Goal: Transaction & Acquisition: Book appointment/travel/reservation

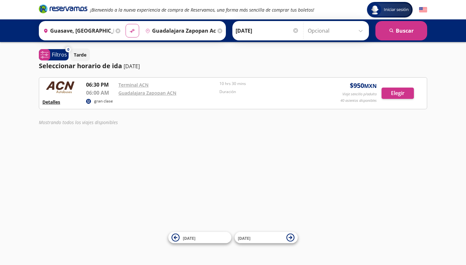
click at [56, 103] on button "Detalles" at bounding box center [51, 102] width 18 height 7
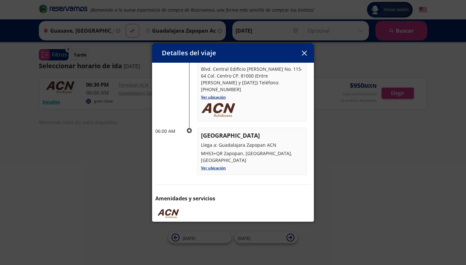
scroll to position [57, 0]
click at [306, 54] on icon "button" at bounding box center [304, 53] width 5 height 5
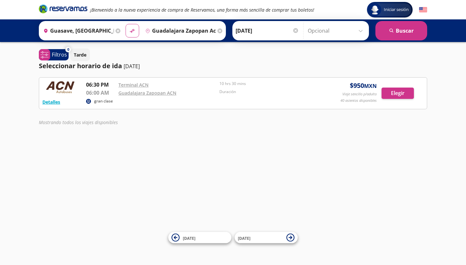
scroll to position [0, 0]
click at [393, 91] on button "Elegir" at bounding box center [398, 93] width 32 height 11
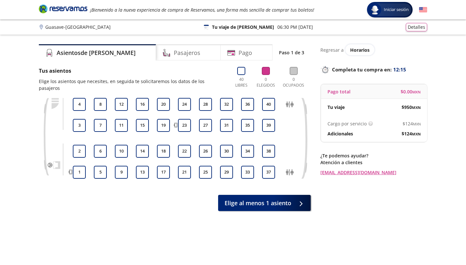
click at [416, 128] on div "Cargo por servicio Esto nos permite seguir trabajando para ofrecerte la mayor c…" at bounding box center [374, 129] width 106 height 27
click at [123, 119] on button "11" at bounding box center [121, 125] width 13 height 13
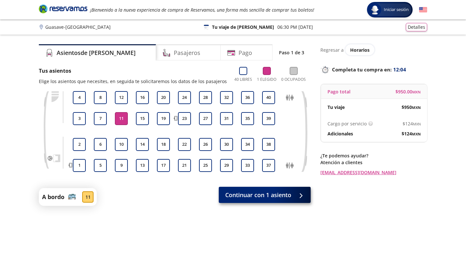
click at [281, 193] on span "Continuar con 1 asiento" at bounding box center [258, 195] width 66 height 9
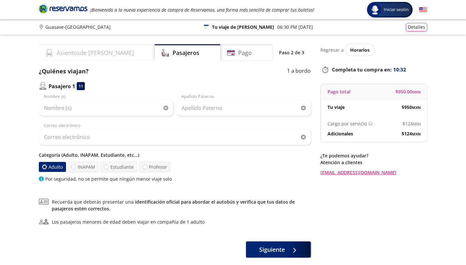
click at [120, 55] on div "Asientos de [PERSON_NAME]" at bounding box center [97, 52] width 116 height 16
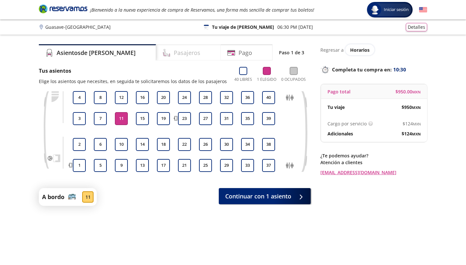
click at [183, 55] on div "Pasajeros" at bounding box center [188, 52] width 65 height 16
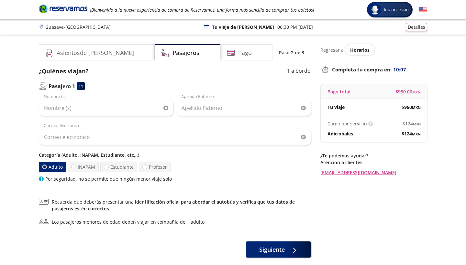
click at [277, 29] on p "06:30 PM [DATE]" at bounding box center [295, 27] width 36 height 7
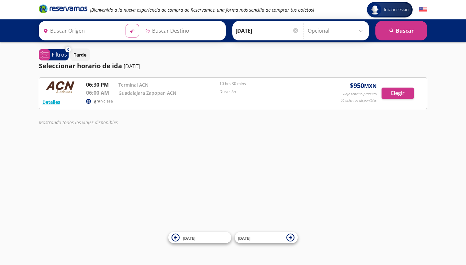
type input "Guasave, [GEOGRAPHIC_DATA]"
type input "Guadalajara Zapopan Acn, [GEOGRAPHIC_DATA]"
click at [252, 37] on input "[DATE]" at bounding box center [267, 31] width 63 height 16
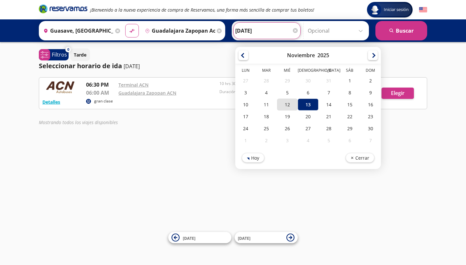
click at [277, 101] on div "12" at bounding box center [287, 105] width 21 height 12
type input "[DATE]"
click at [268, 29] on input "[DATE]" at bounding box center [266, 31] width 63 height 16
click at [388, 54] on div "Tarde" at bounding box center [248, 55] width 357 height 13
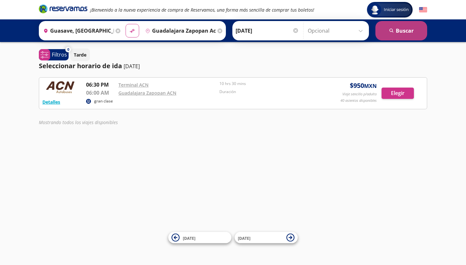
click at [392, 33] on button "search [GEOGRAPHIC_DATA]" at bounding box center [401, 30] width 52 height 19
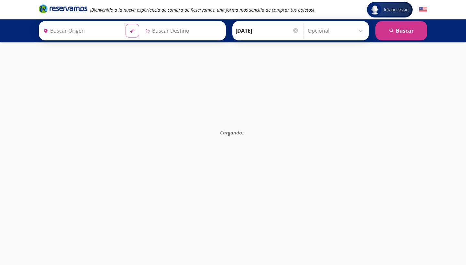
type input "Guasave, [GEOGRAPHIC_DATA]"
type input "Guadalajara Zapopan Acn, [GEOGRAPHIC_DATA]"
